Goal: Information Seeking & Learning: Find specific fact

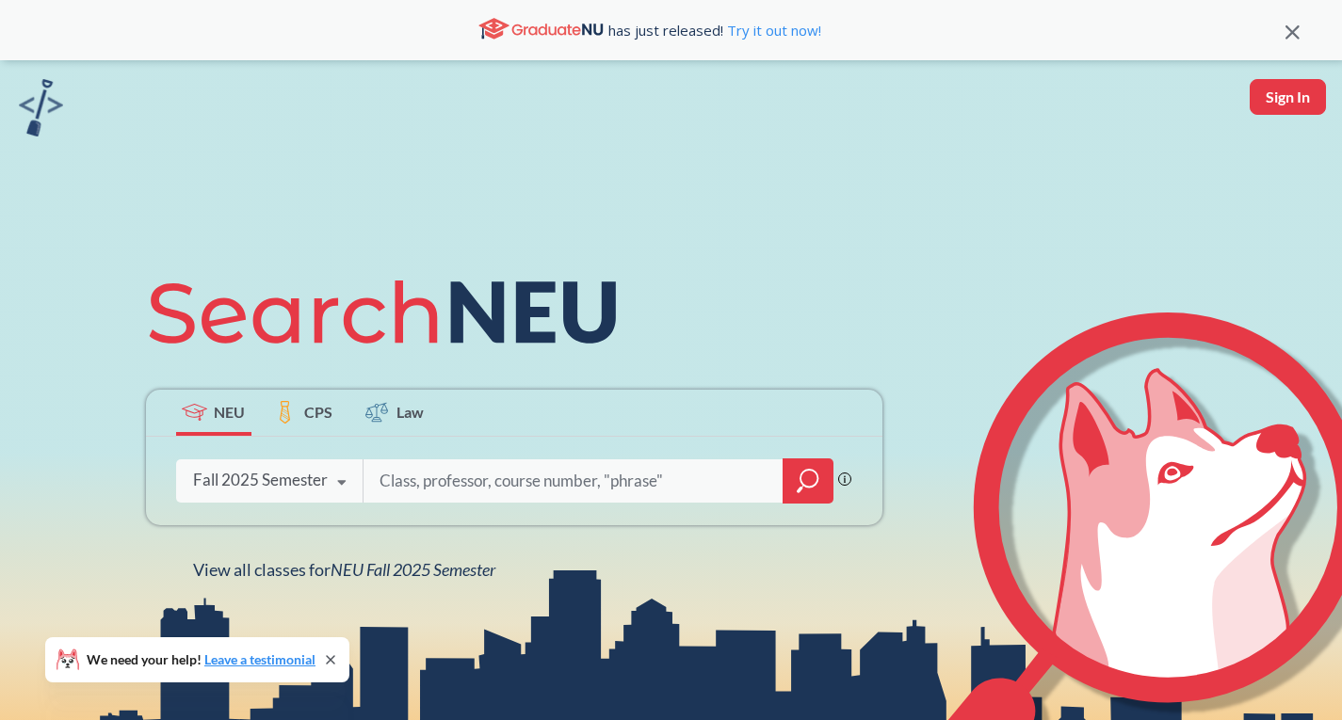
click at [297, 475] on div "Fall 2025 Semester" at bounding box center [260, 480] width 135 height 21
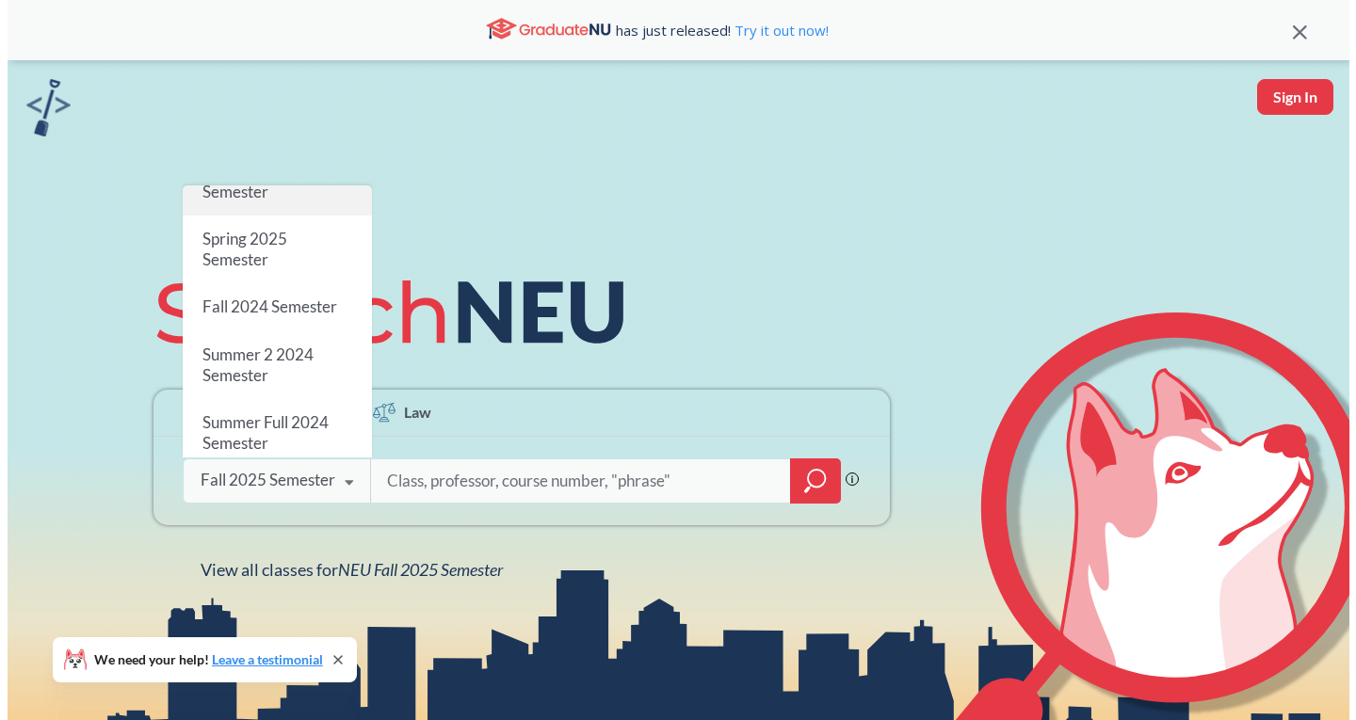
scroll to position [217, 0]
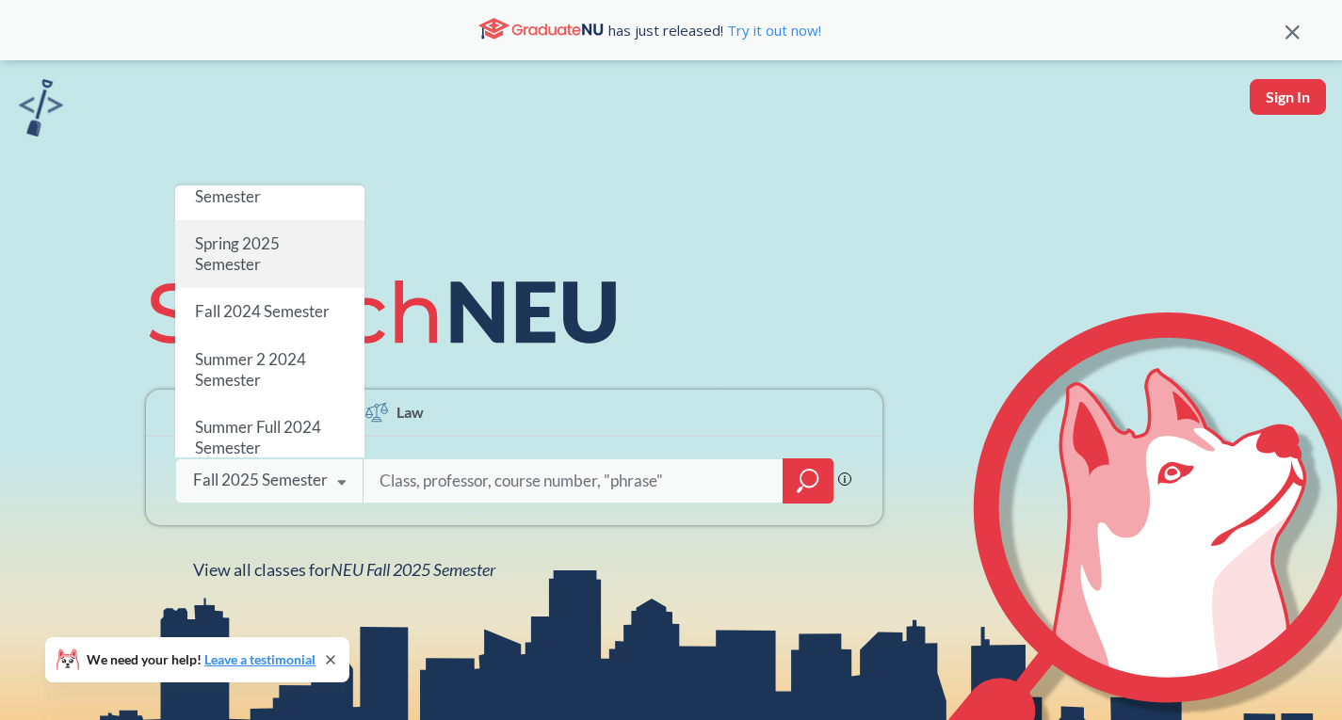
click at [245, 268] on span "Spring 2025 Semester" at bounding box center [236, 254] width 85 height 40
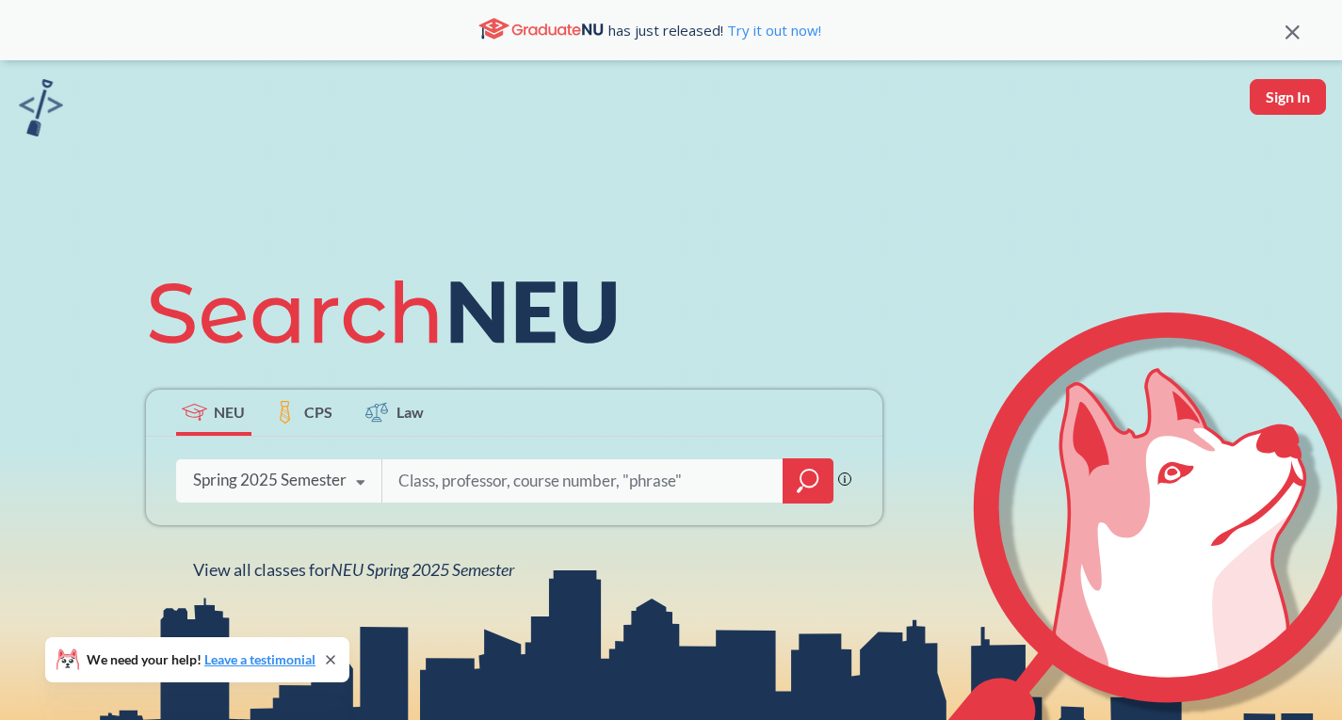
click at [530, 485] on input "search" at bounding box center [582, 481] width 373 height 40
click at [627, 492] on input "search" at bounding box center [582, 481] width 373 height 40
type input "phth5210"
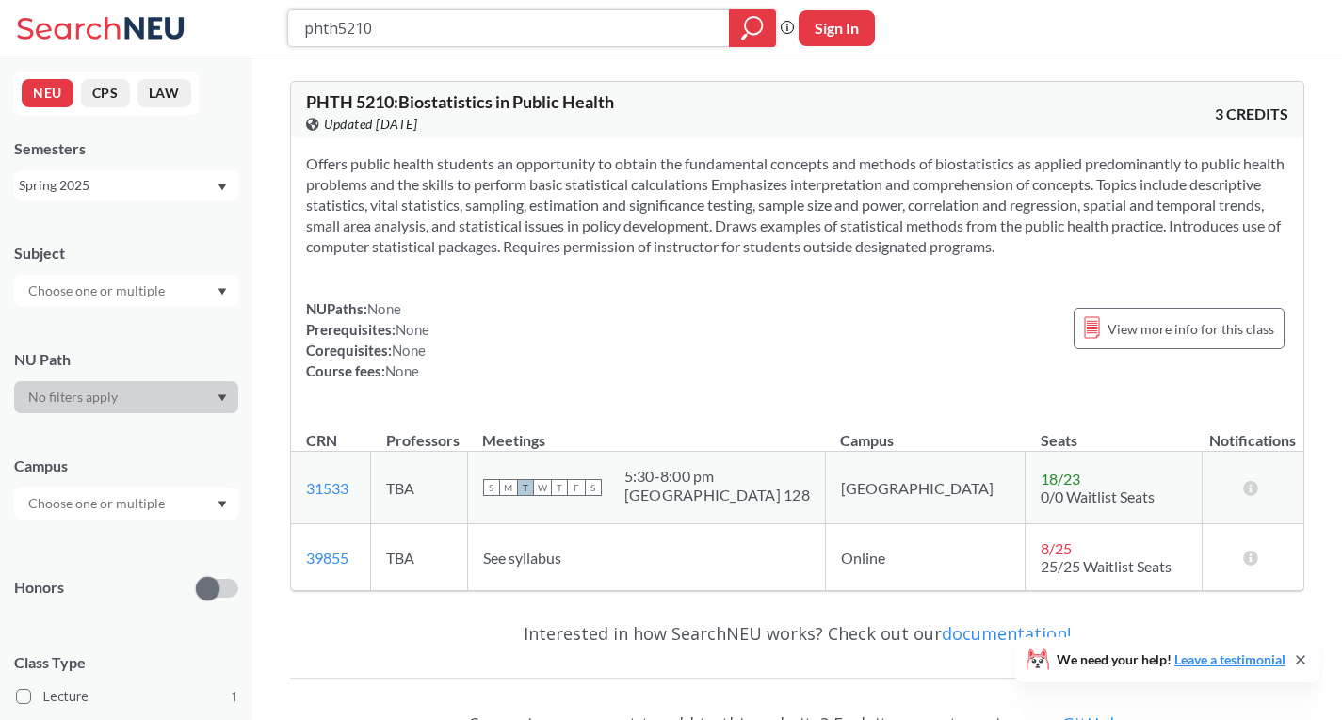
drag, startPoint x: 412, startPoint y: 16, endPoint x: 341, endPoint y: 31, distance: 73.1
click at [341, 31] on input "phth5210" at bounding box center [508, 28] width 413 height 32
type input "phth6208"
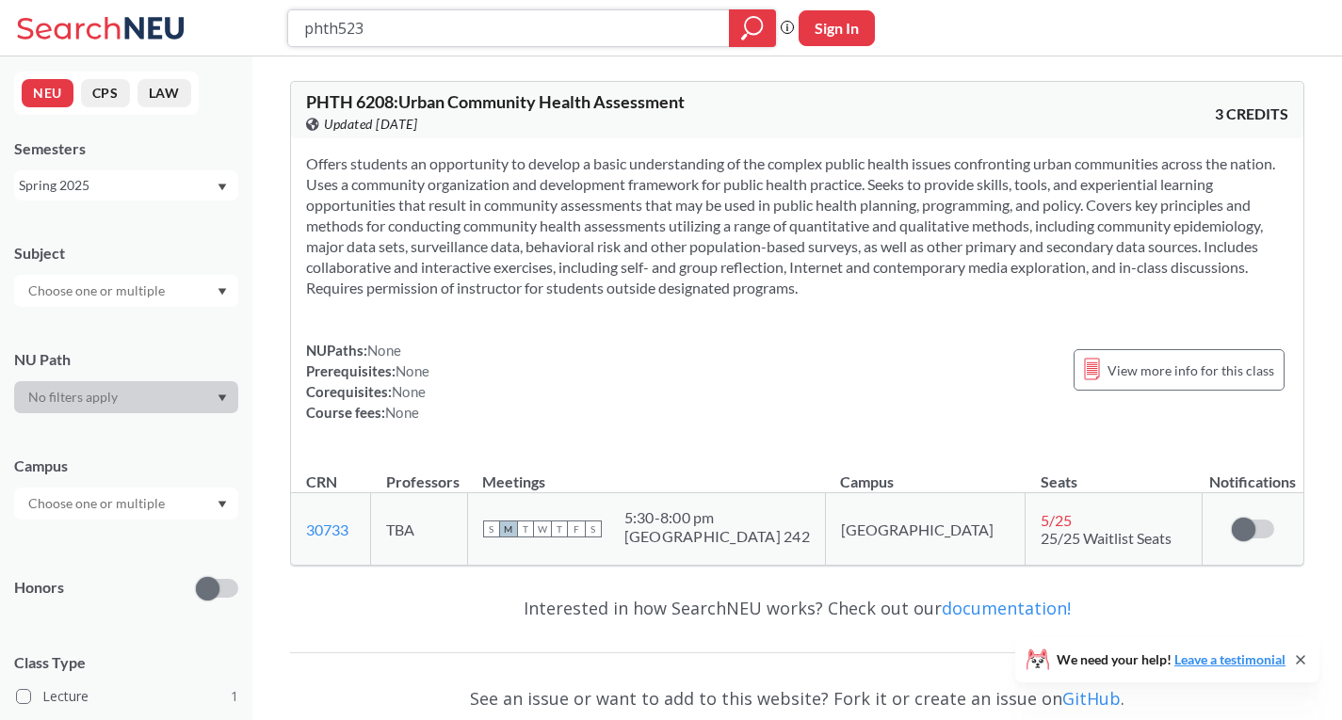
type input "phth5236"
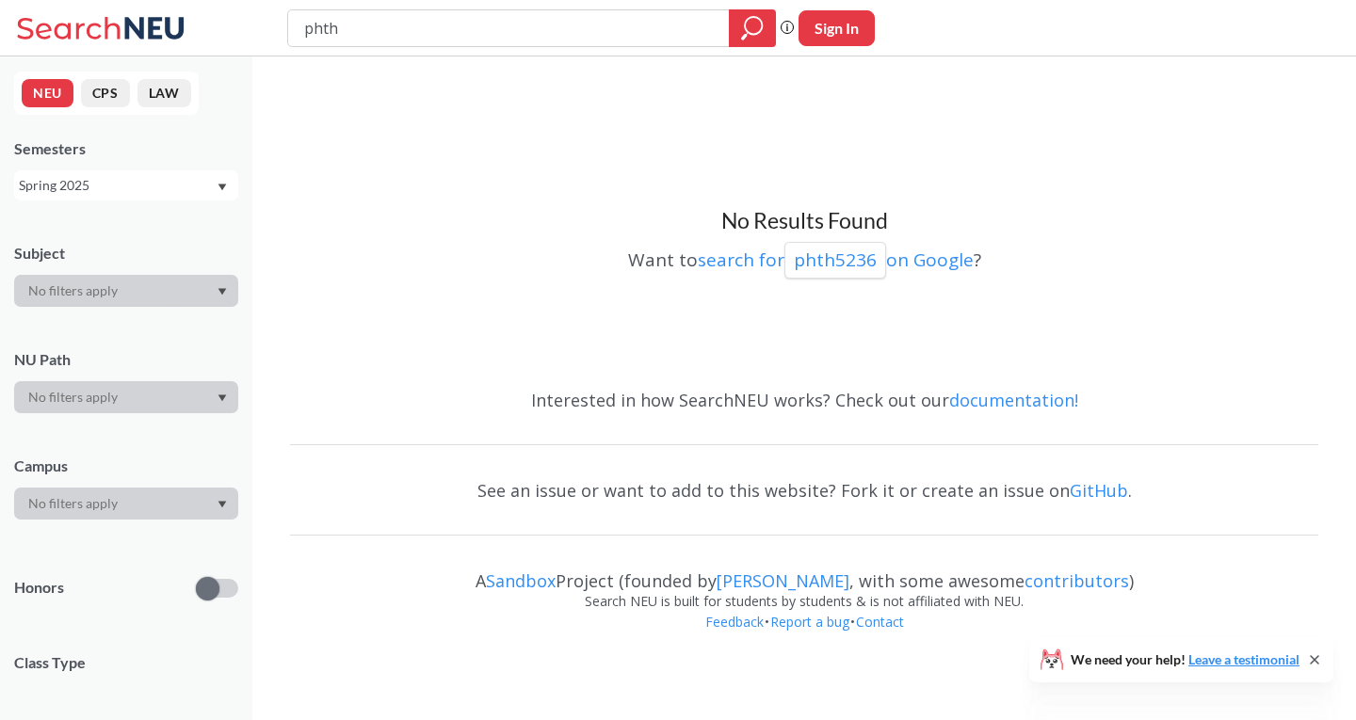
type input "phth"
